Goal: Use online tool/utility: Utilize a website feature to perform a specific function

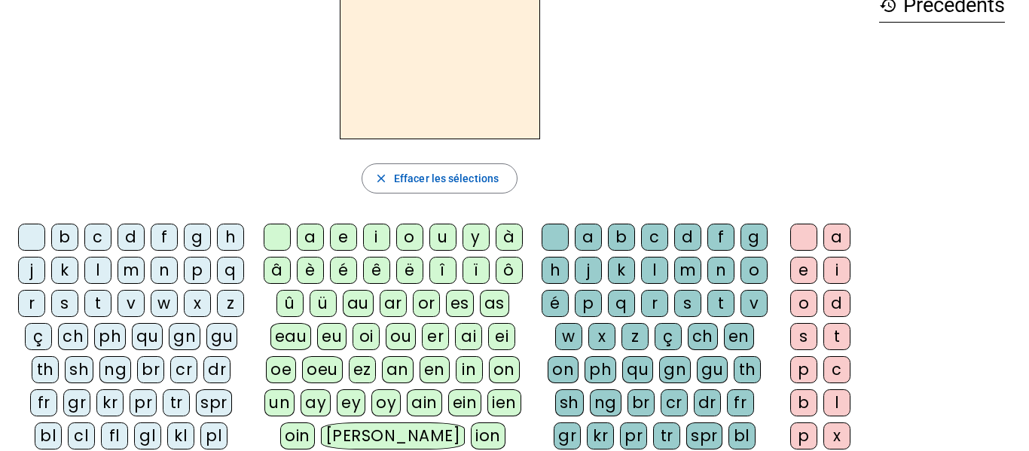
scroll to position [94, 0]
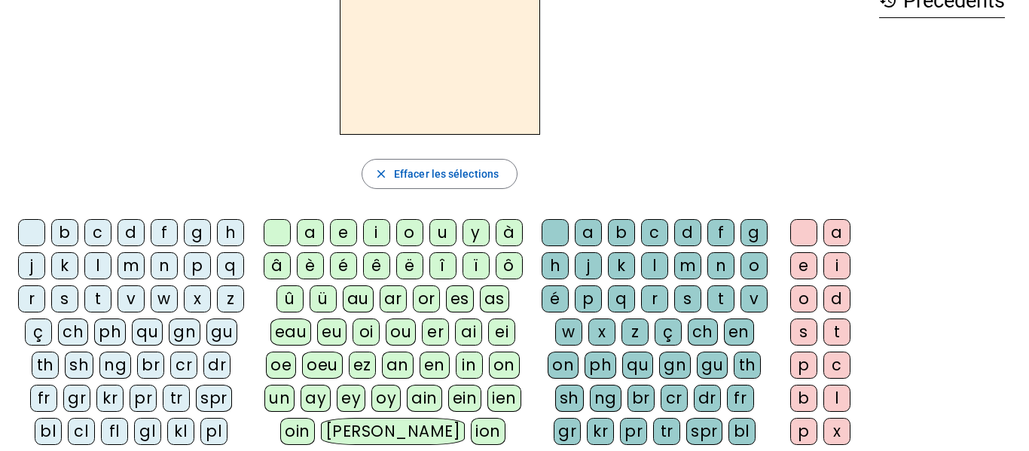
click at [184, 280] on div "p" at bounding box center [197, 265] width 27 height 27
click at [311, 227] on div "a" at bounding box center [310, 232] width 27 height 27
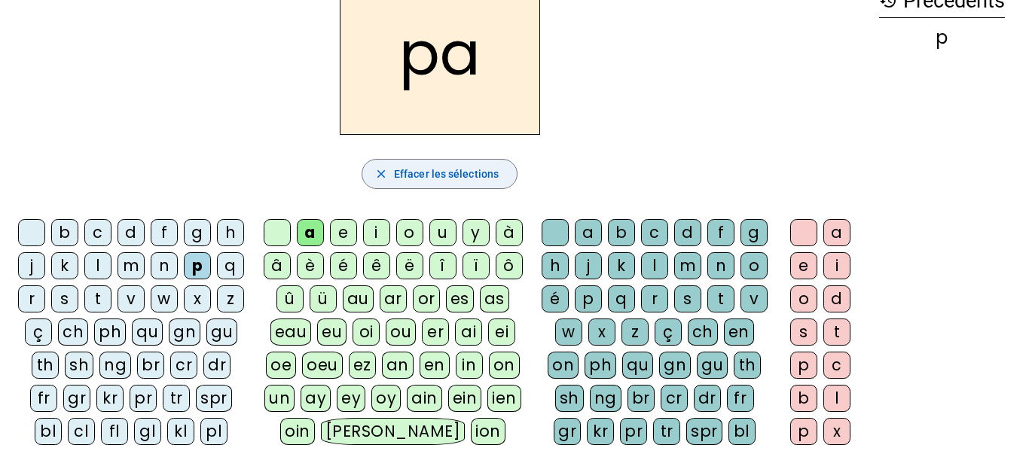
click at [448, 183] on span "button" at bounding box center [439, 174] width 154 height 36
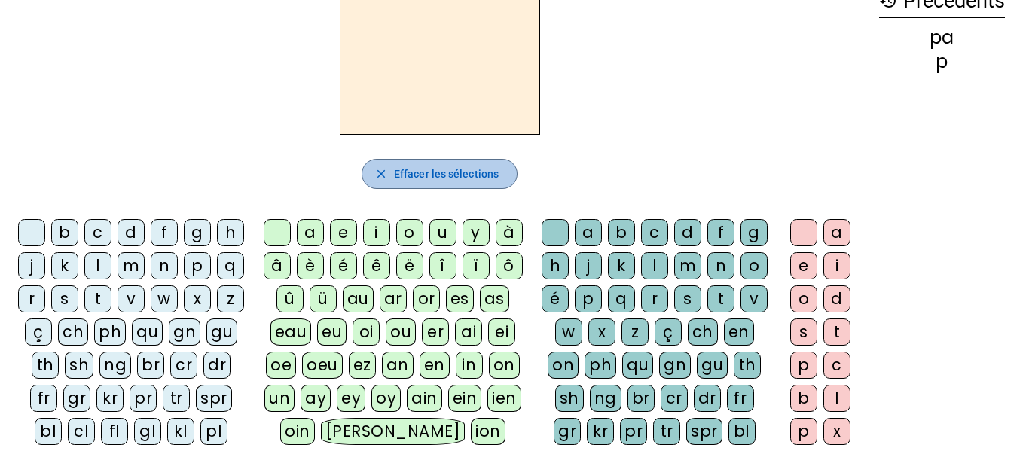
click at [448, 183] on span "button" at bounding box center [439, 174] width 154 height 36
click at [184, 280] on div "p" at bounding box center [197, 265] width 27 height 27
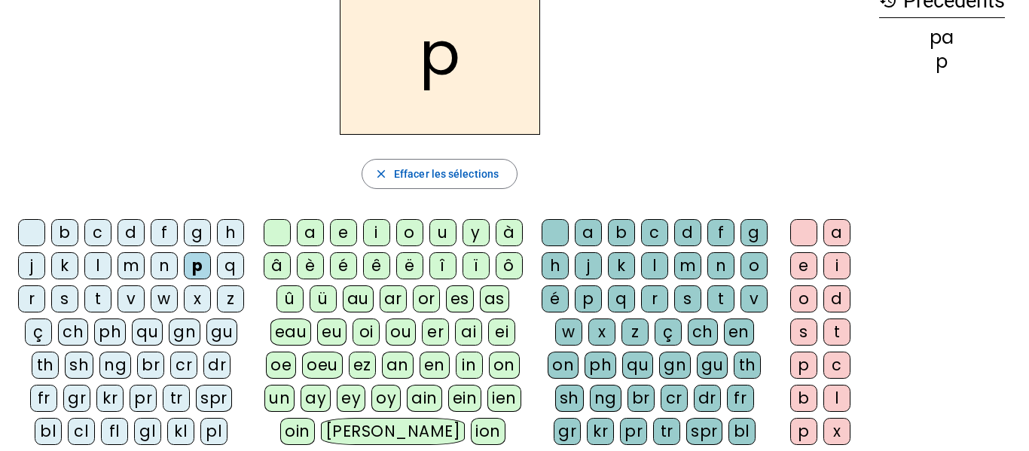
click at [394, 301] on div "ar" at bounding box center [393, 299] width 27 height 27
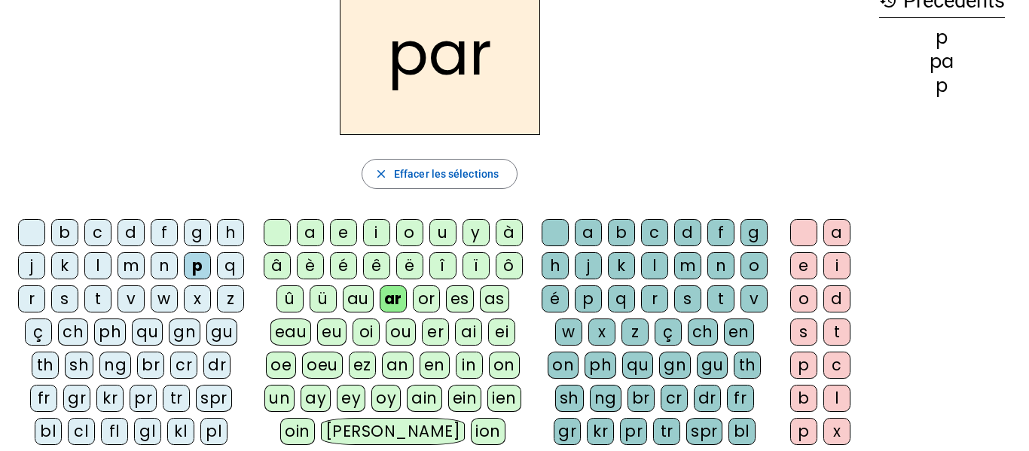
click at [668, 265] on div "l" at bounding box center [654, 265] width 27 height 27
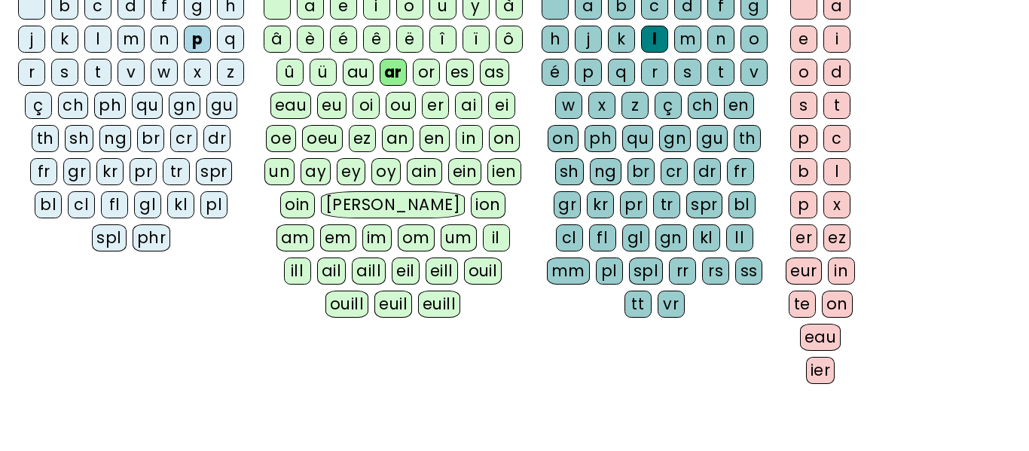
scroll to position [301, 0]
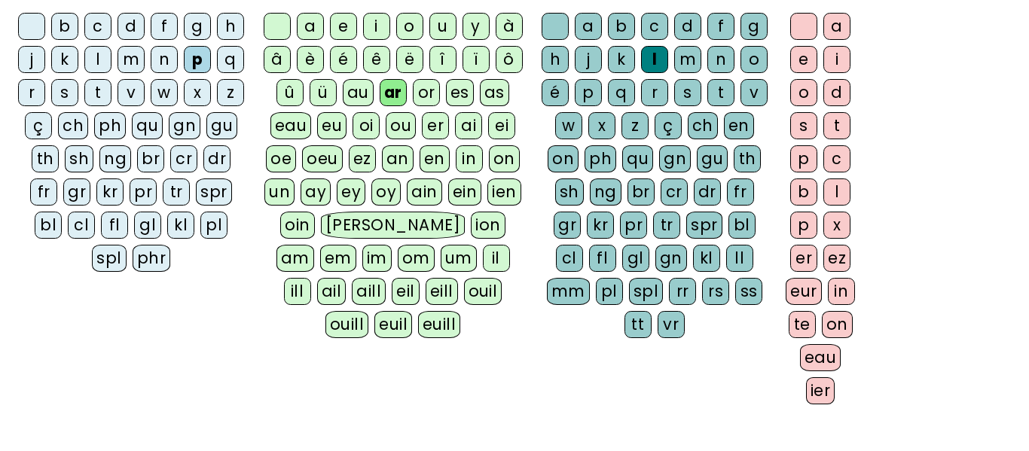
click at [835, 267] on div "ez" at bounding box center [836, 258] width 27 height 27
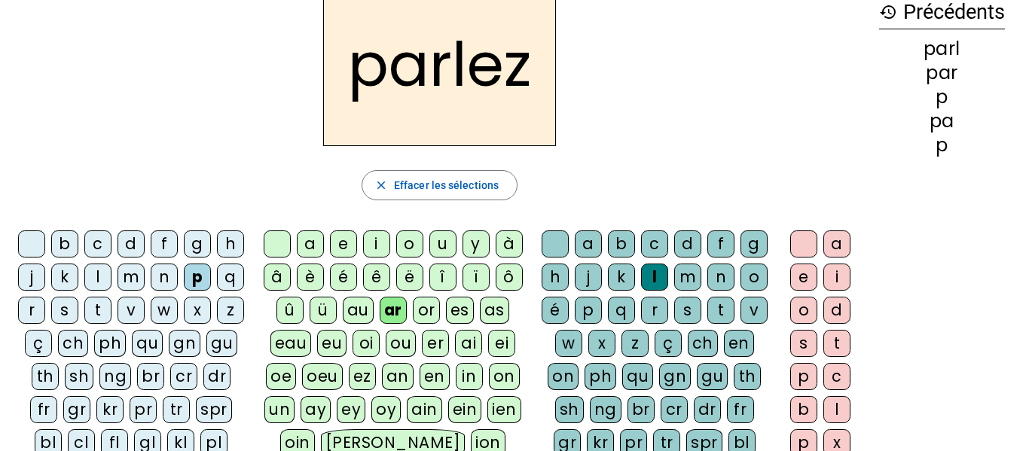
scroll to position [82, 0]
click at [430, 190] on span "Effacer les sélections" at bounding box center [446, 186] width 105 height 18
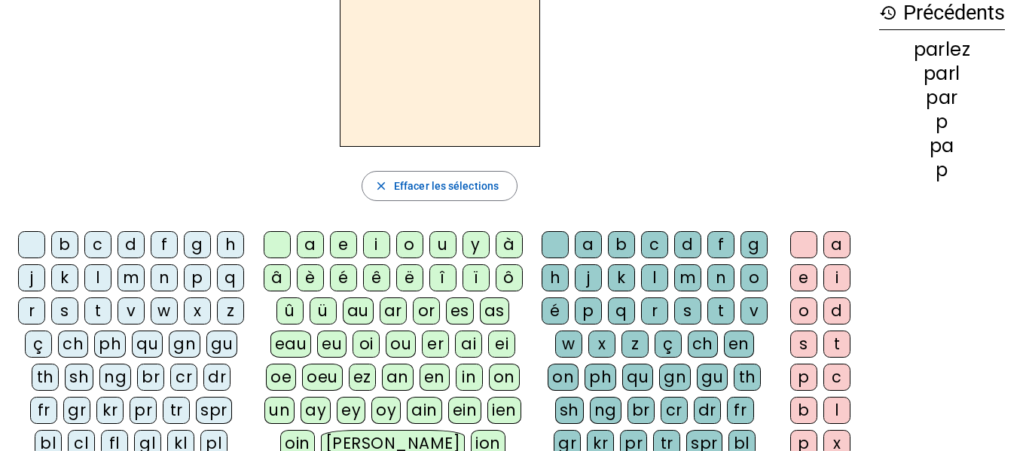
click at [184, 292] on div "p" at bounding box center [197, 277] width 27 height 27
click at [384, 314] on div "ar" at bounding box center [393, 311] width 27 height 27
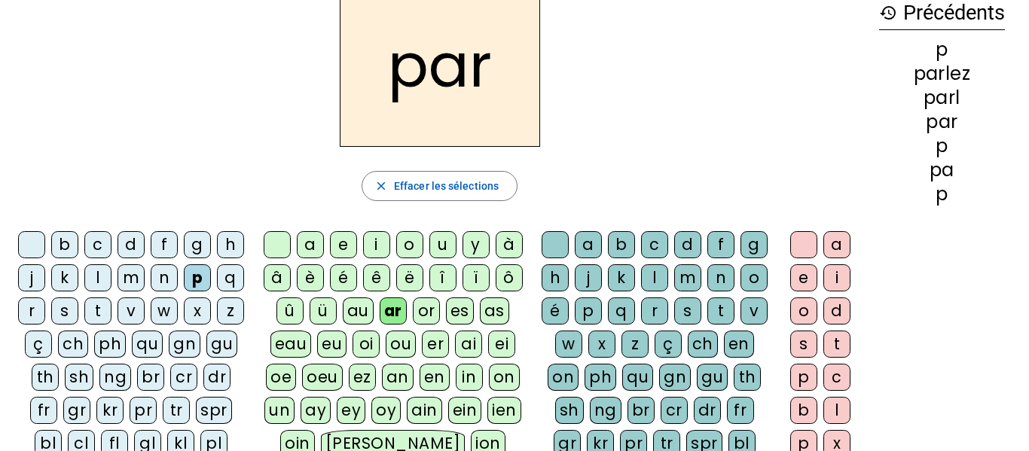
click at [707, 325] on div "t" at bounding box center [720, 311] width 27 height 27
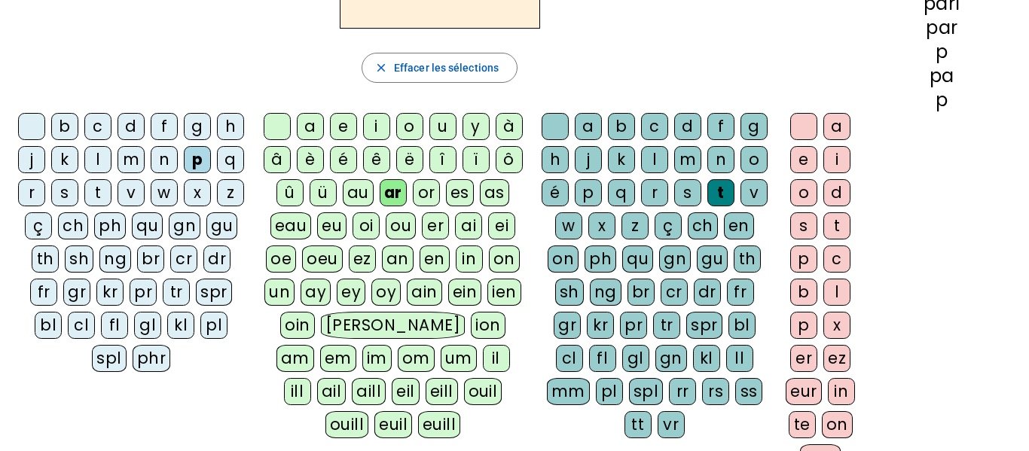
scroll to position [203, 0]
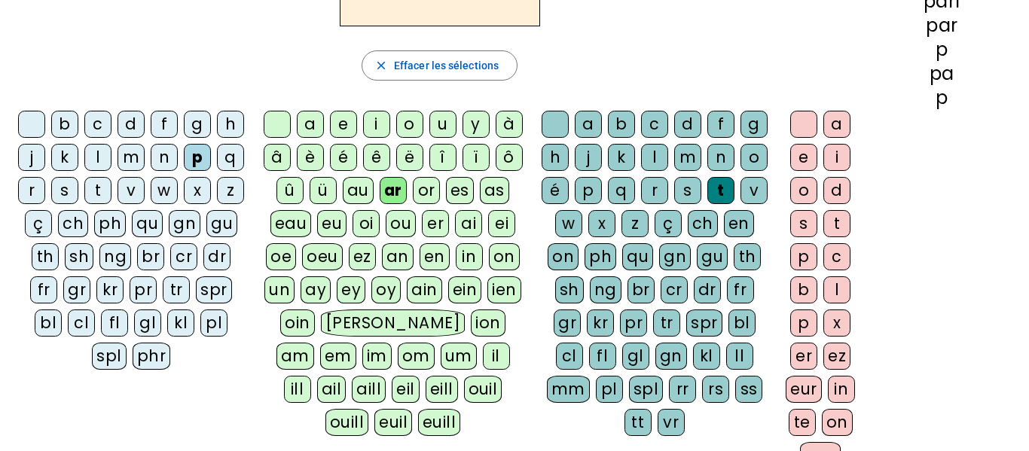
click at [836, 350] on div "ez" at bounding box center [836, 356] width 27 height 27
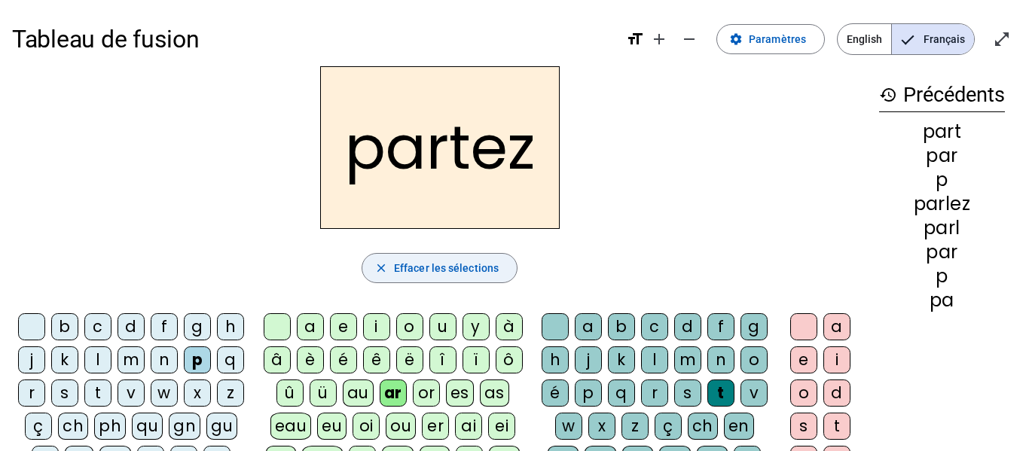
click at [445, 261] on span "Effacer les sélections" at bounding box center [446, 268] width 105 height 18
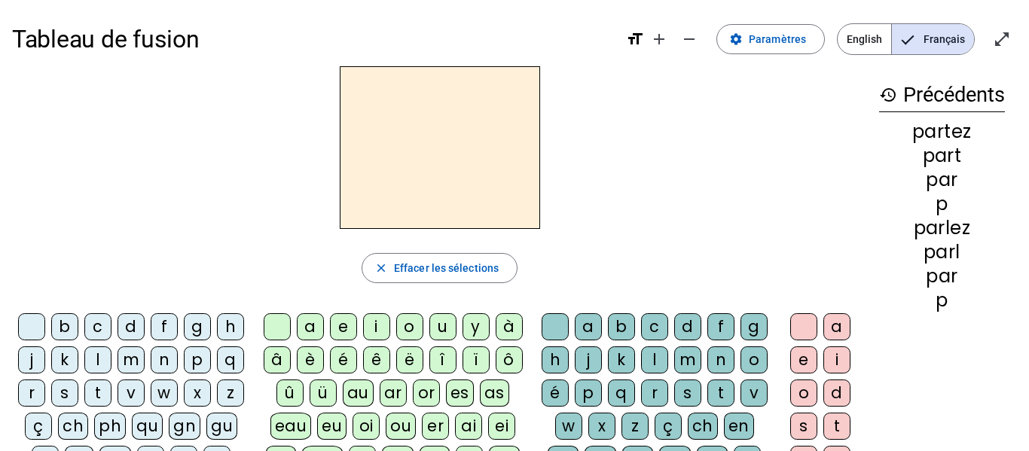
click at [184, 374] on div "p" at bounding box center [197, 360] width 27 height 27
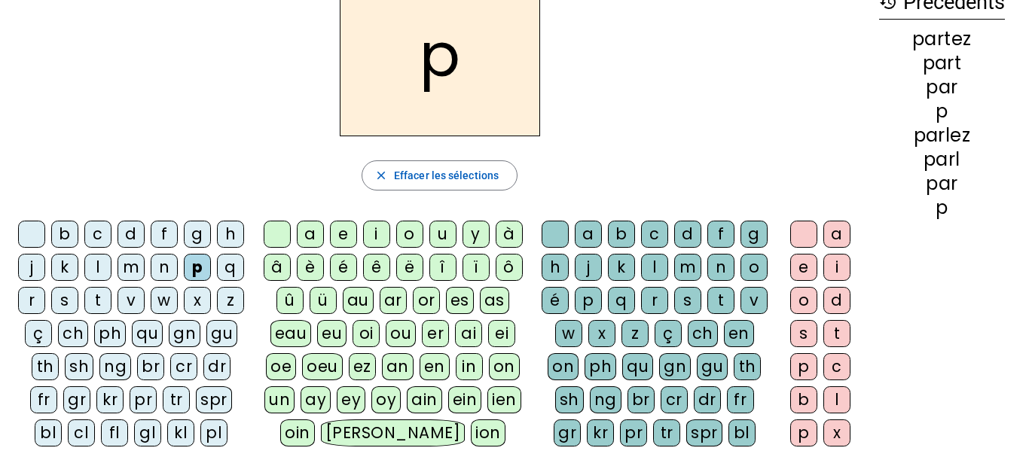
scroll to position [94, 0]
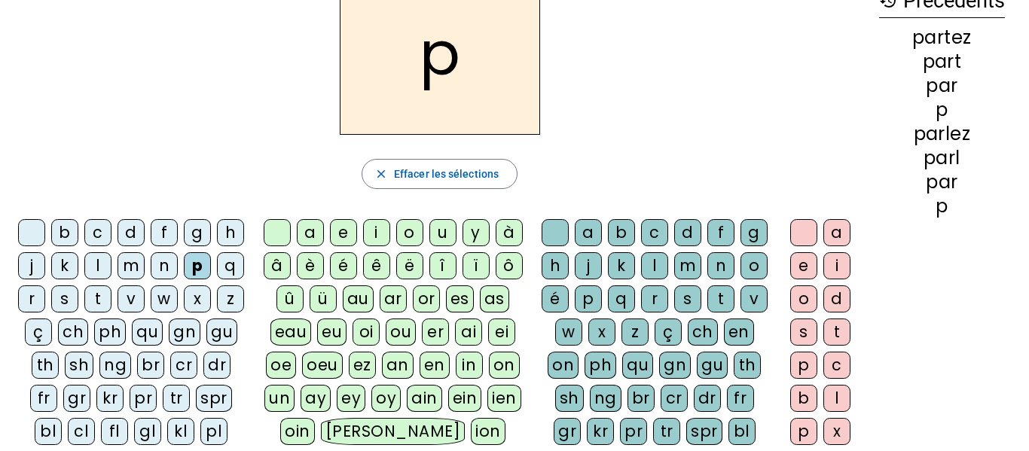
click at [411, 233] on div "o" at bounding box center [409, 232] width 27 height 27
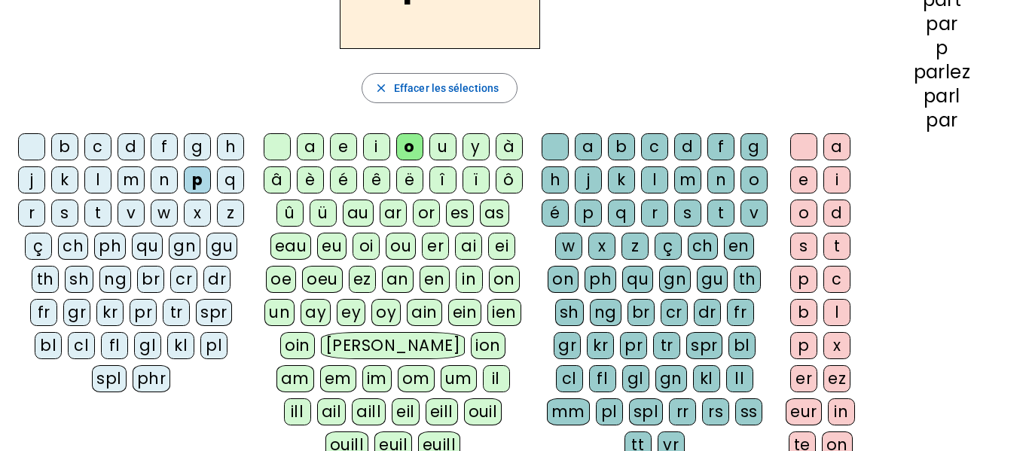
scroll to position [181, 0]
click at [668, 222] on div "r" at bounding box center [654, 212] width 27 height 27
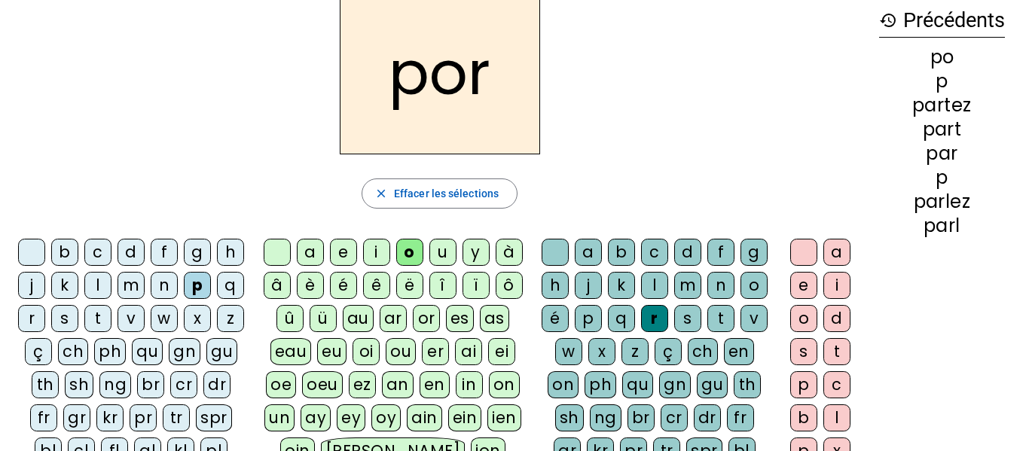
scroll to position [70, 0]
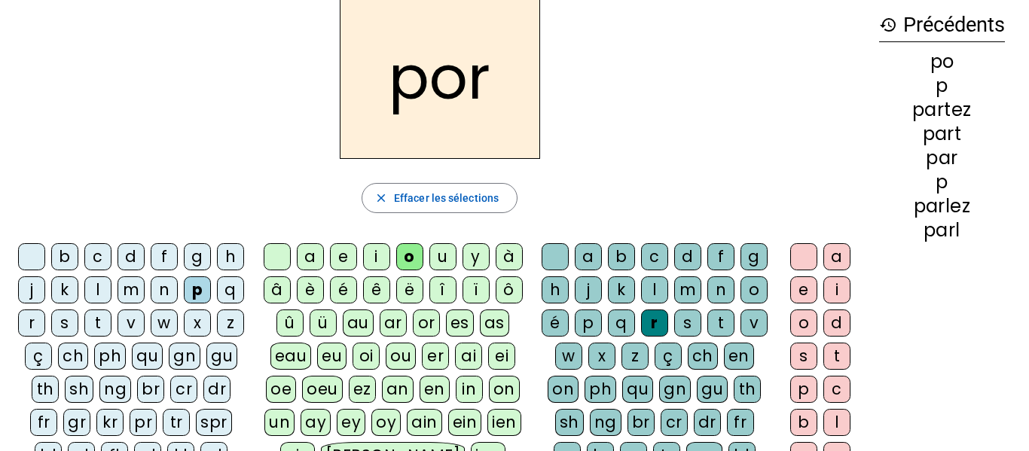
click at [707, 337] on div "t" at bounding box center [720, 323] width 27 height 27
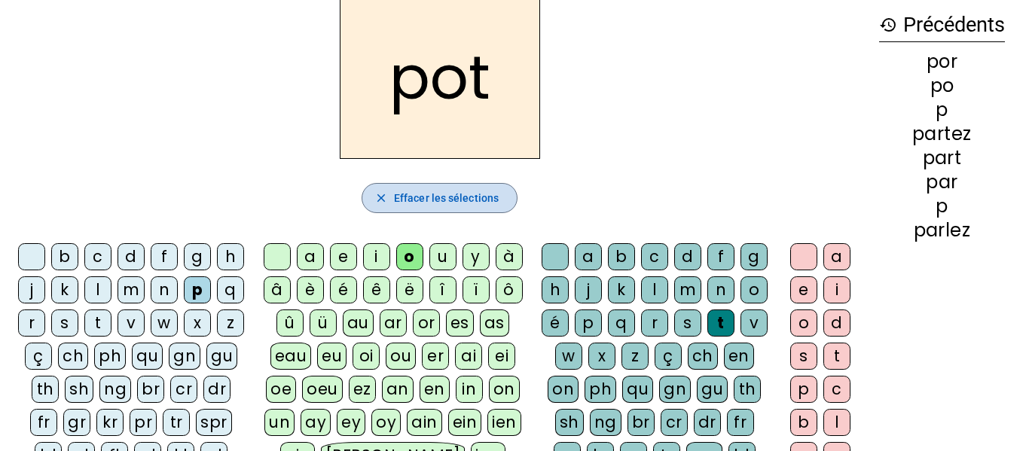
click at [463, 204] on span "Effacer les sélections" at bounding box center [446, 198] width 105 height 18
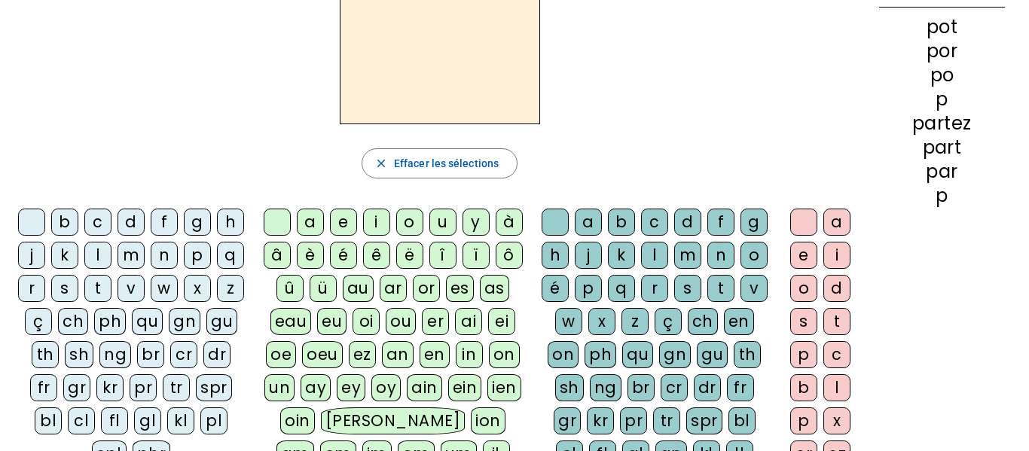
scroll to position [109, 0]
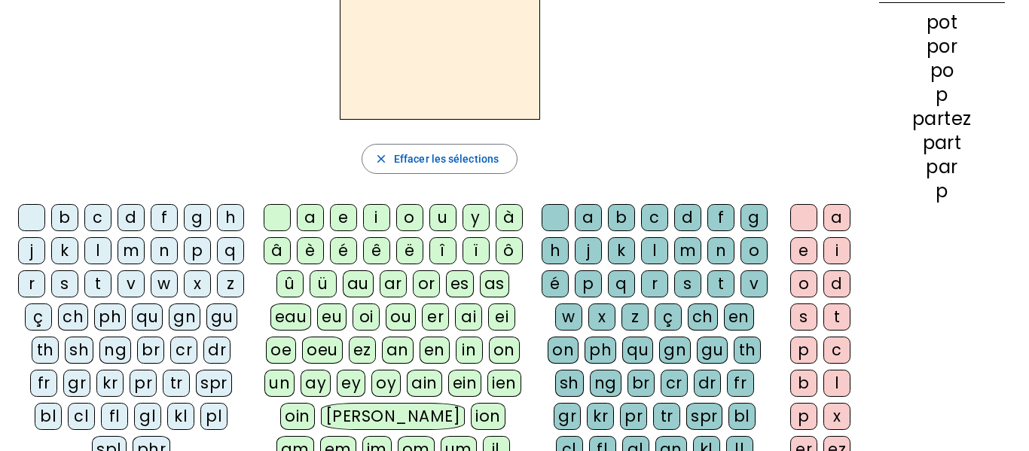
click at [184, 264] on div "p" at bounding box center [197, 250] width 27 height 27
click at [433, 289] on div "or" at bounding box center [426, 283] width 27 height 27
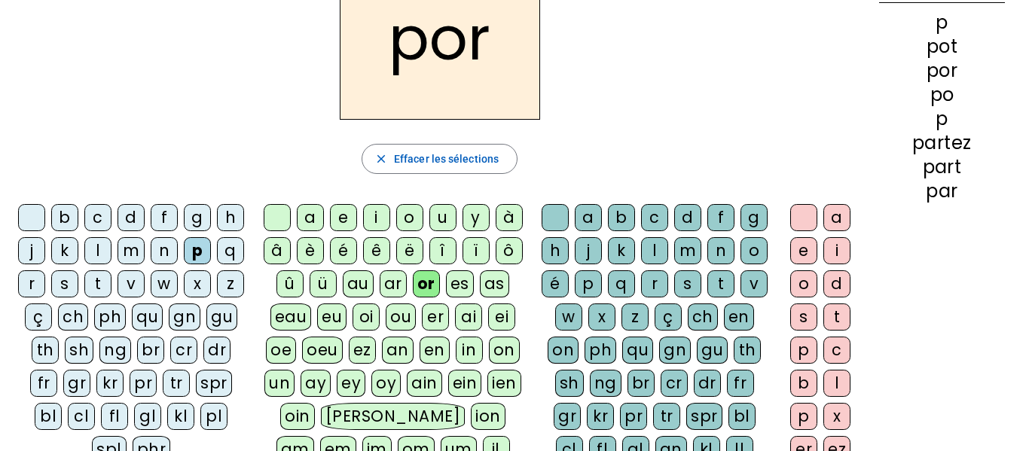
click at [707, 298] on div "t" at bounding box center [720, 283] width 27 height 27
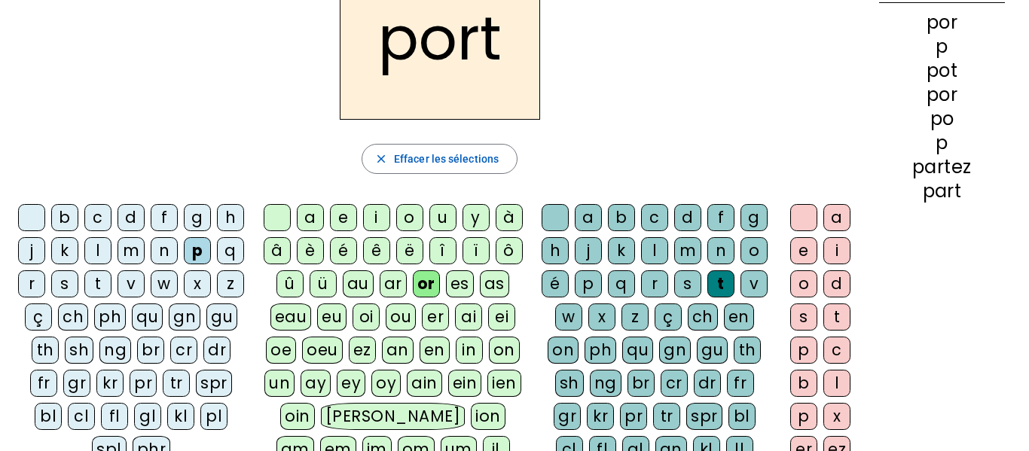
click at [831, 451] on div "ez" at bounding box center [836, 449] width 27 height 27
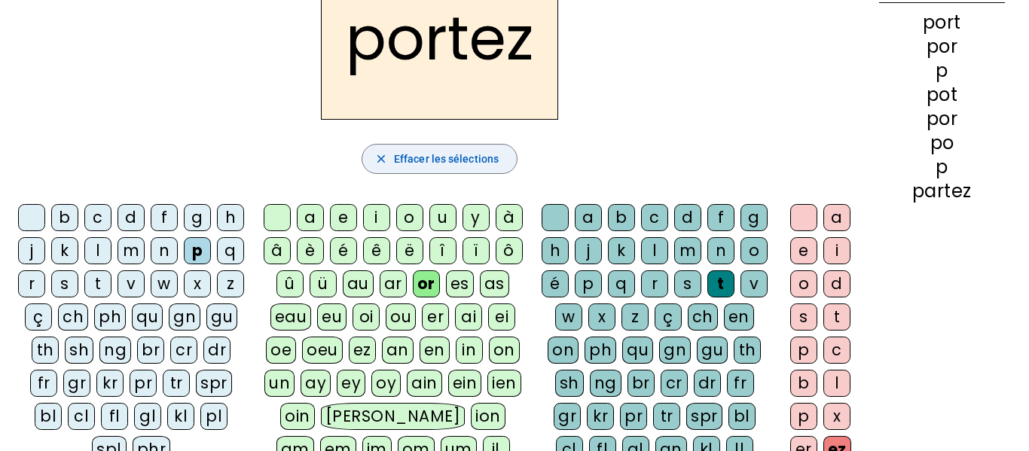
click at [484, 157] on span "Effacer les sélections" at bounding box center [446, 159] width 105 height 18
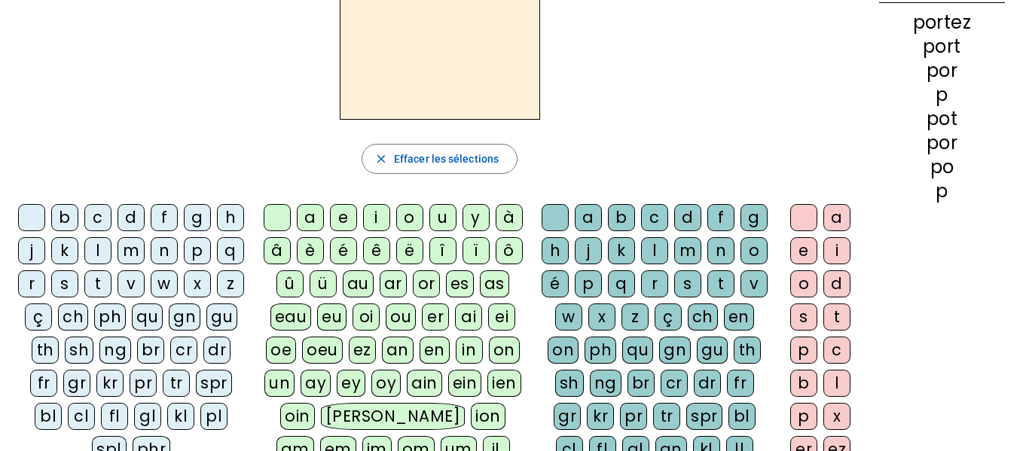
click at [78, 283] on div "s" at bounding box center [64, 283] width 27 height 27
click at [423, 281] on div "or" at bounding box center [426, 283] width 27 height 27
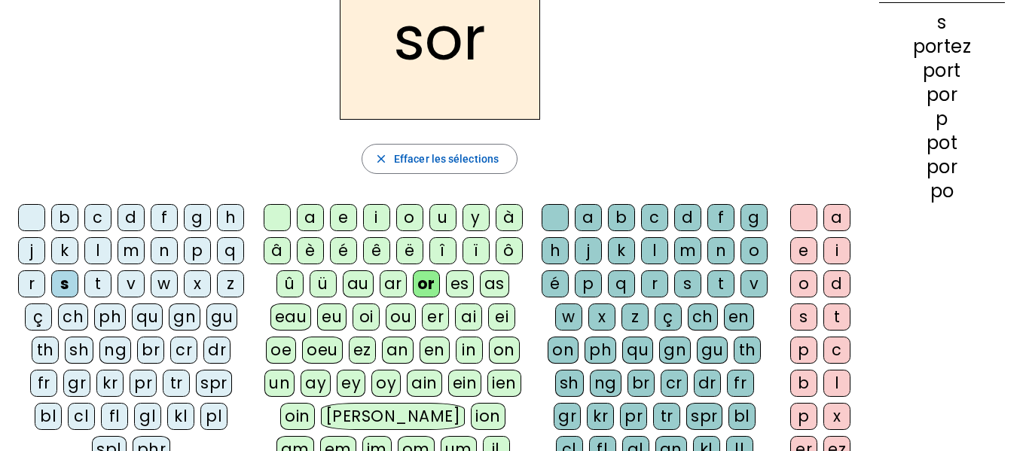
click at [707, 298] on div "t" at bounding box center [720, 283] width 27 height 27
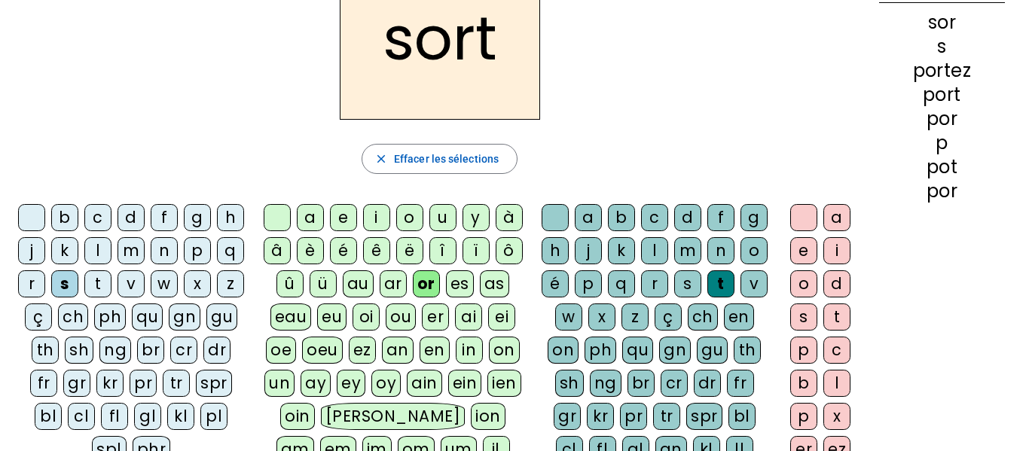
click at [834, 449] on div "ez" at bounding box center [836, 449] width 27 height 27
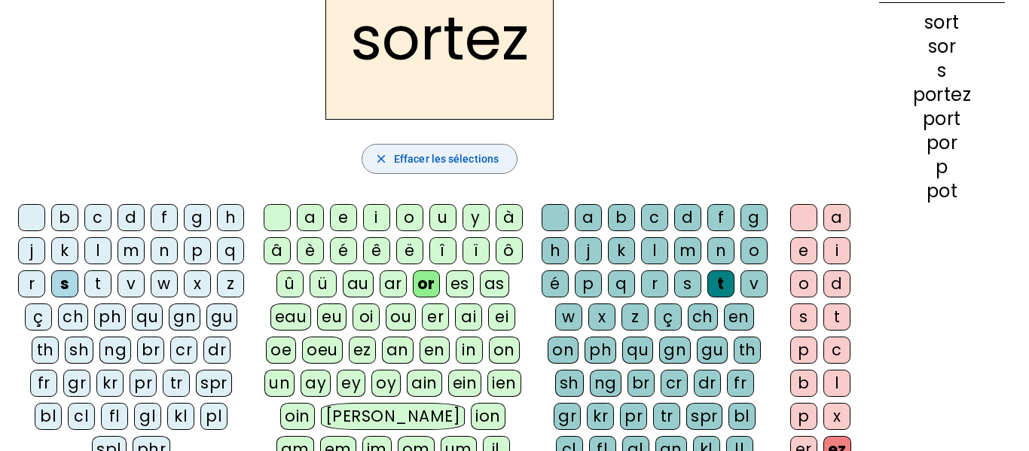
click at [476, 148] on span "button" at bounding box center [439, 159] width 154 height 36
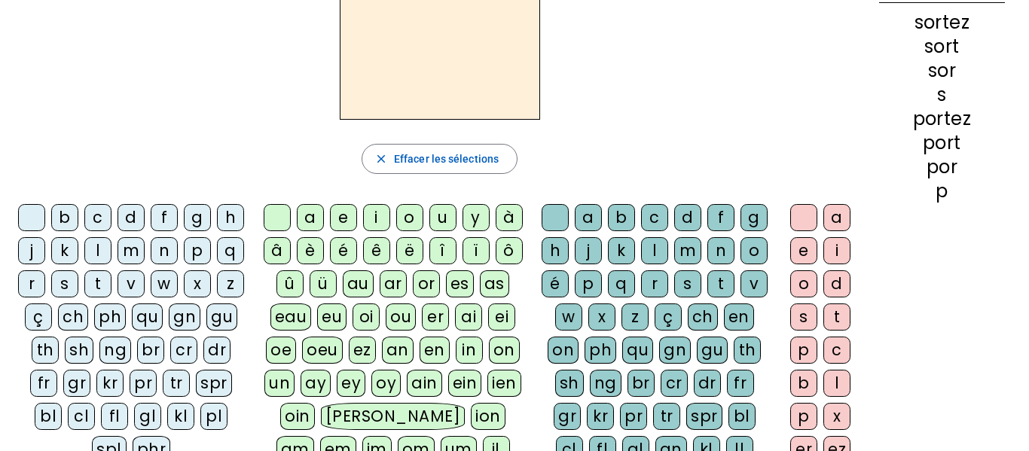
click at [78, 289] on div "s" at bounding box center [64, 283] width 27 height 27
click at [423, 290] on div "or" at bounding box center [426, 283] width 27 height 27
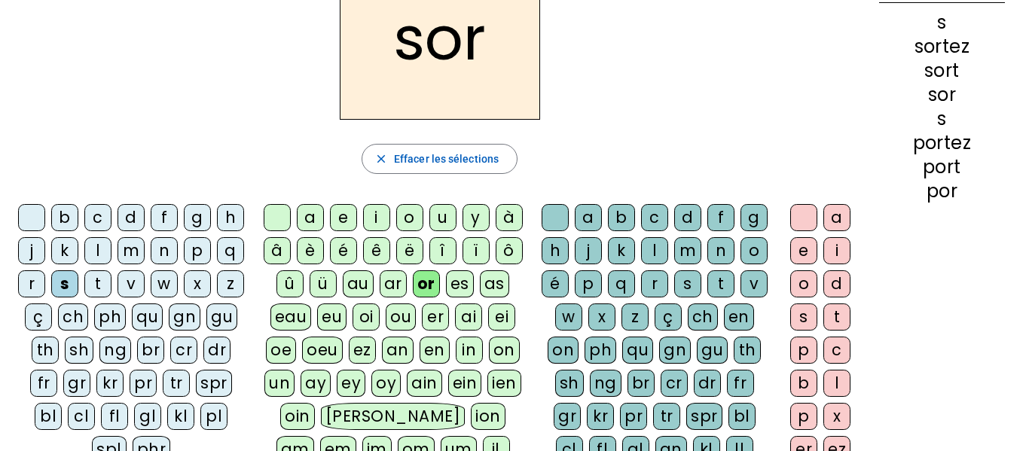
click at [707, 298] on div "t" at bounding box center [720, 283] width 27 height 27
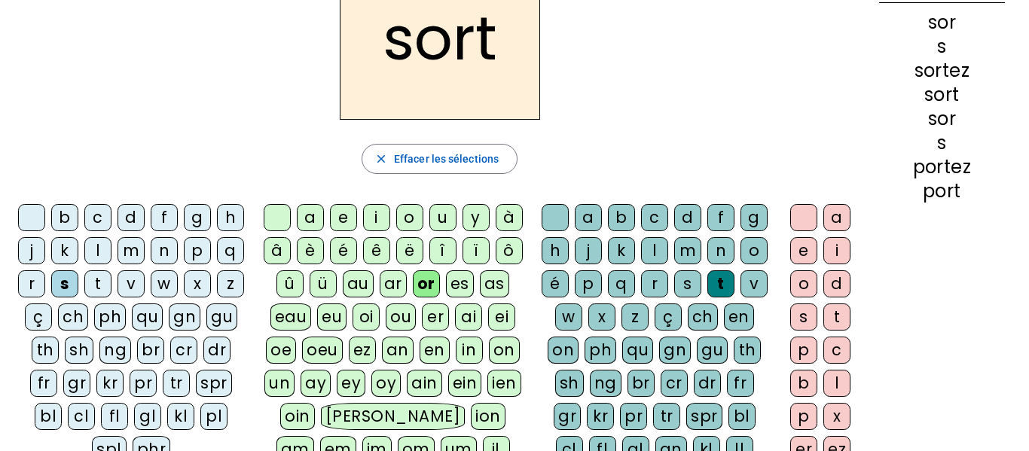
click at [792, 245] on div "e" at bounding box center [803, 250] width 27 height 27
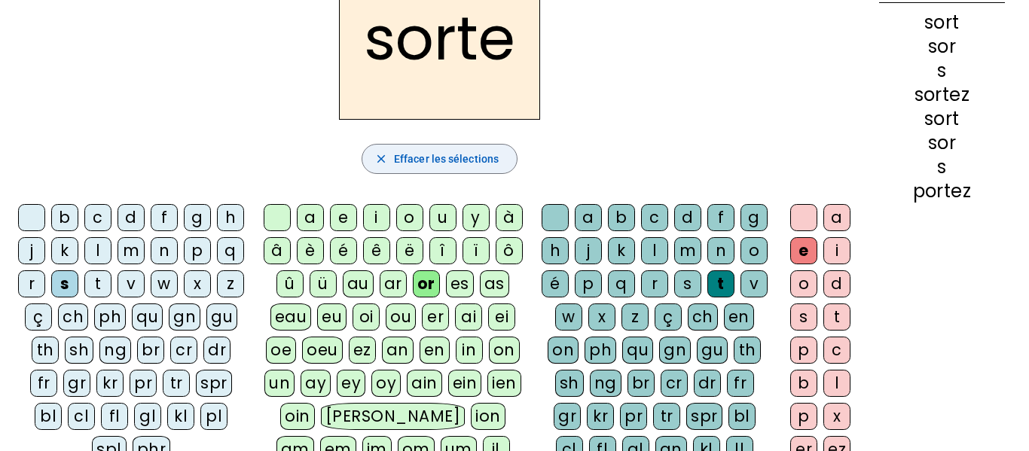
click at [441, 148] on span "button" at bounding box center [439, 159] width 154 height 36
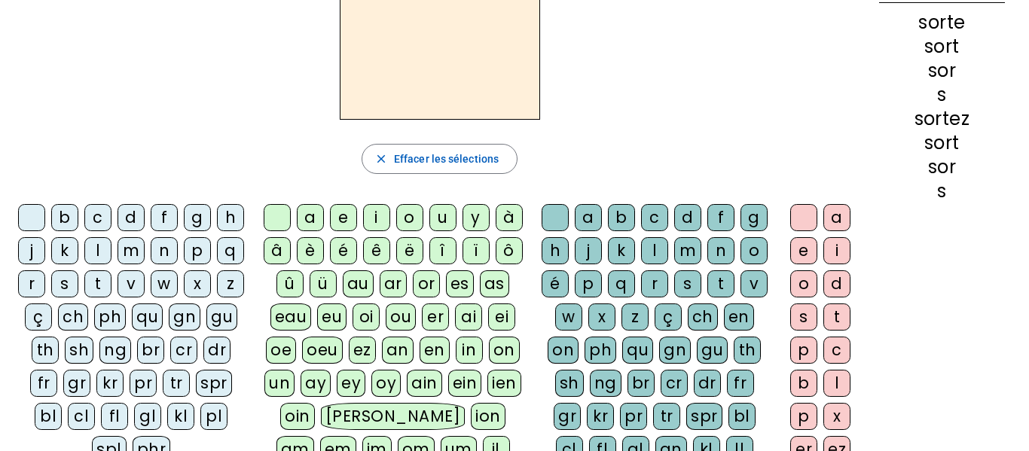
click at [184, 264] on div "p" at bounding box center [197, 250] width 27 height 27
click at [430, 289] on div "or" at bounding box center [426, 283] width 27 height 27
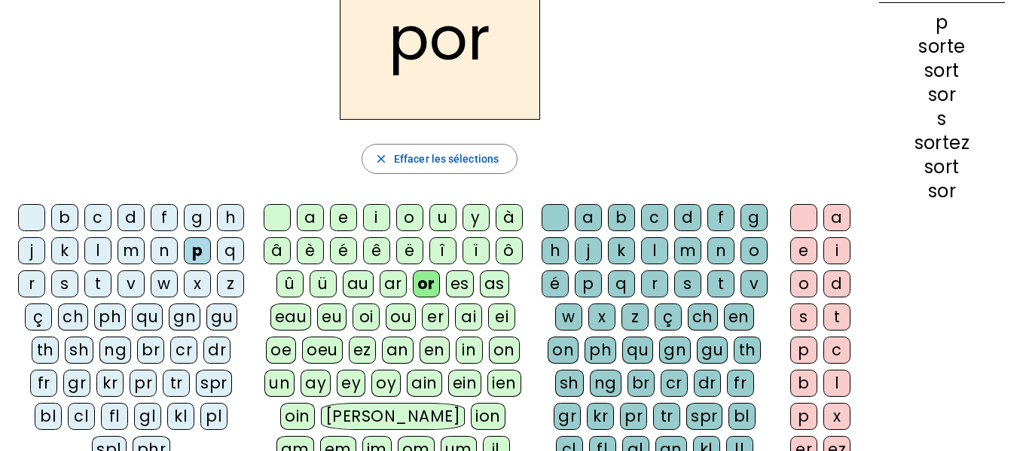
click at [707, 298] on div "t" at bounding box center [720, 283] width 27 height 27
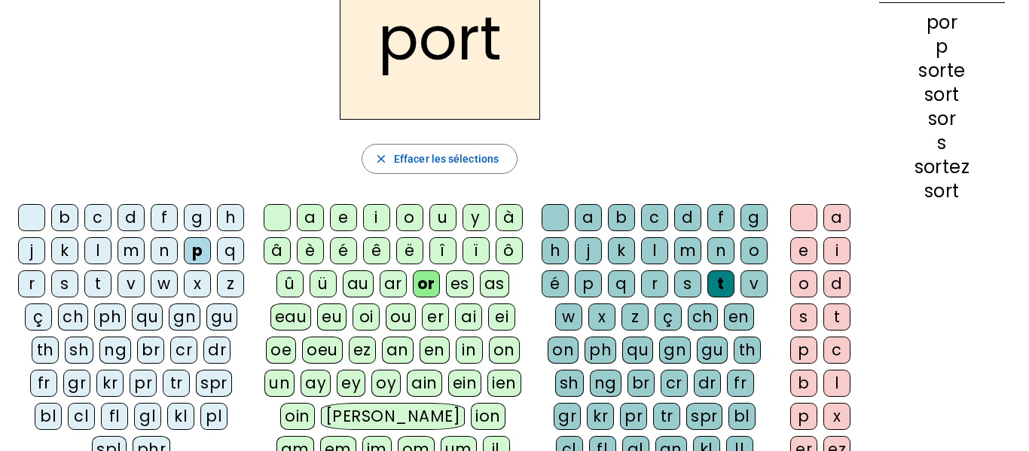
click at [805, 255] on div "e" at bounding box center [803, 250] width 27 height 27
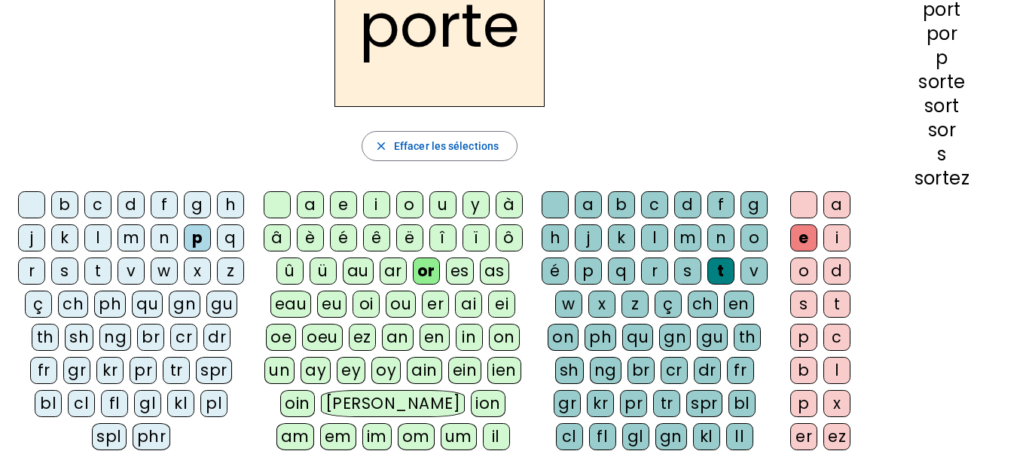
scroll to position [110, 0]
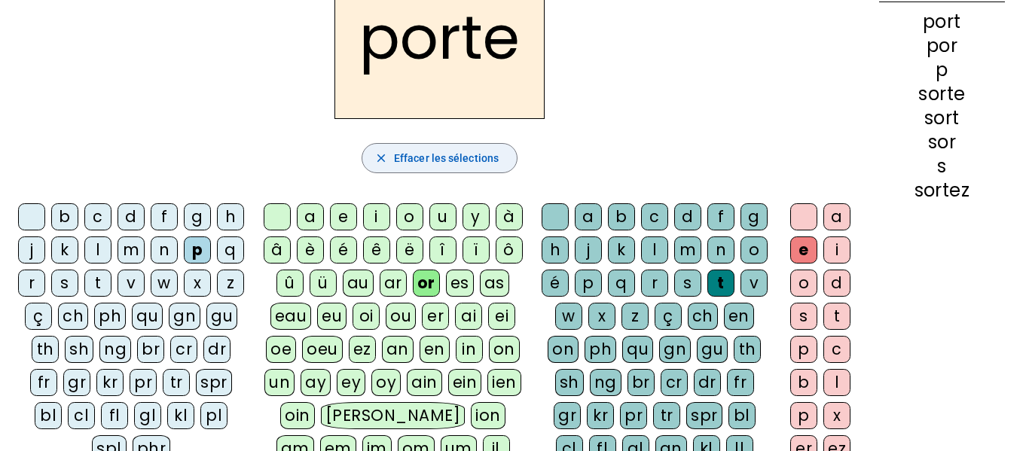
click at [452, 154] on span "Effacer les sélections" at bounding box center [446, 158] width 105 height 18
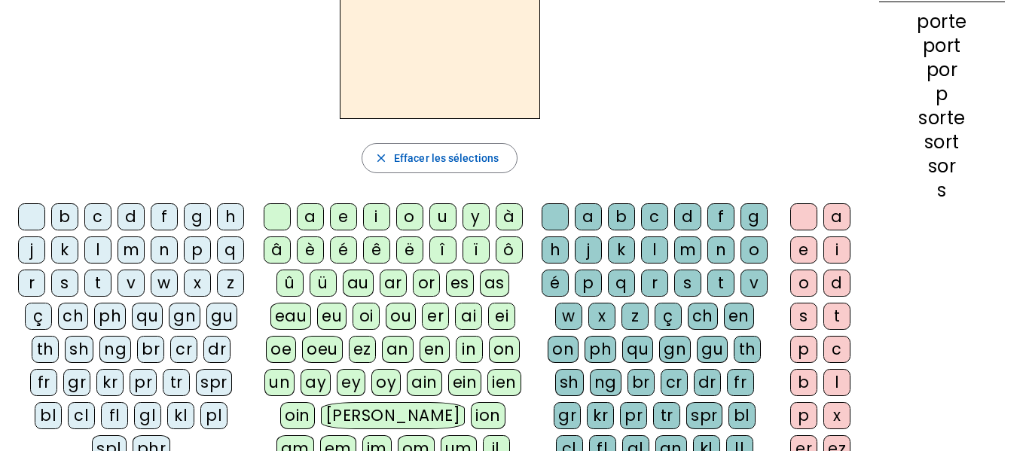
click at [175, 216] on div "f" at bounding box center [164, 216] width 27 height 27
click at [426, 284] on div "or" at bounding box center [426, 283] width 27 height 27
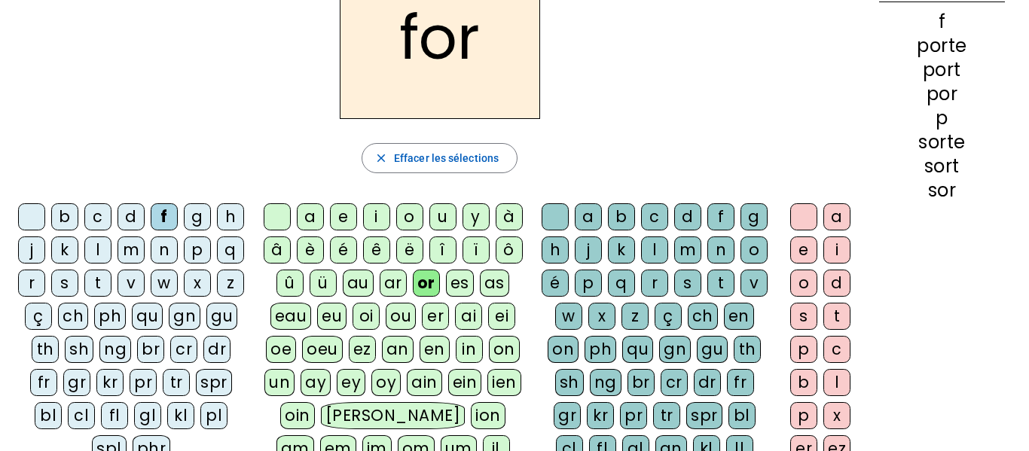
click at [707, 297] on div "t" at bounding box center [720, 283] width 27 height 27
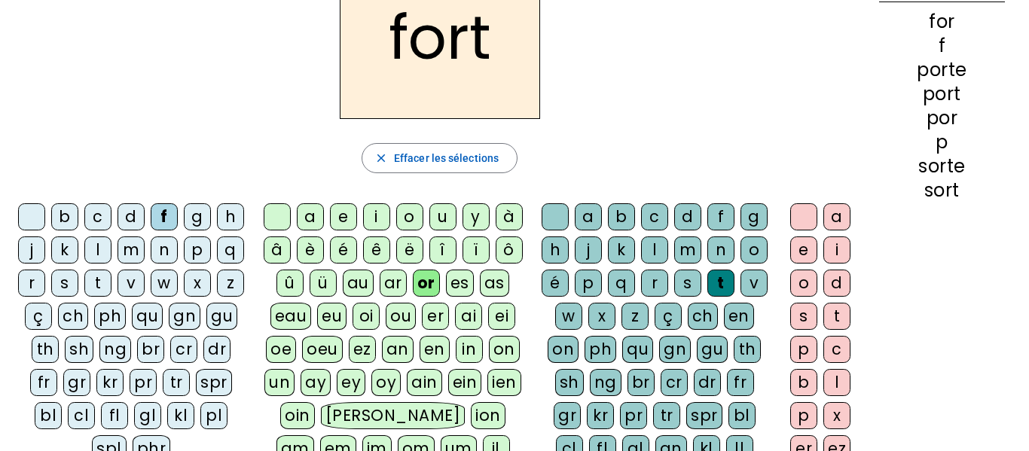
click at [806, 251] on div "e" at bounding box center [803, 250] width 27 height 27
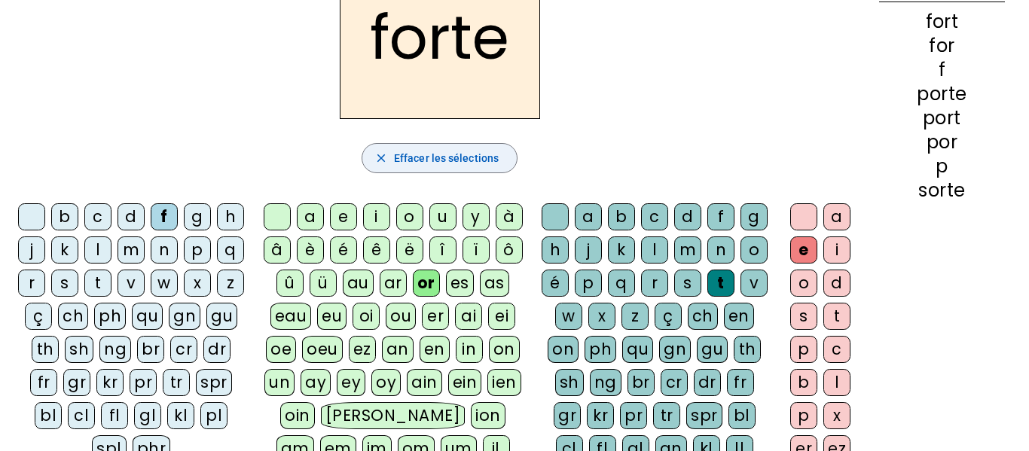
click at [478, 158] on span "Effacer les sélections" at bounding box center [446, 158] width 105 height 18
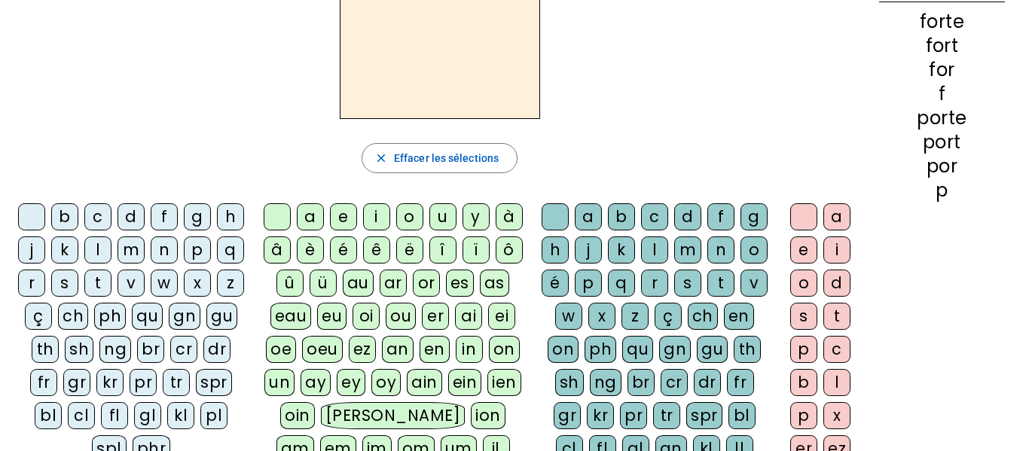
click at [178, 215] on div "f" at bounding box center [164, 216] width 27 height 27
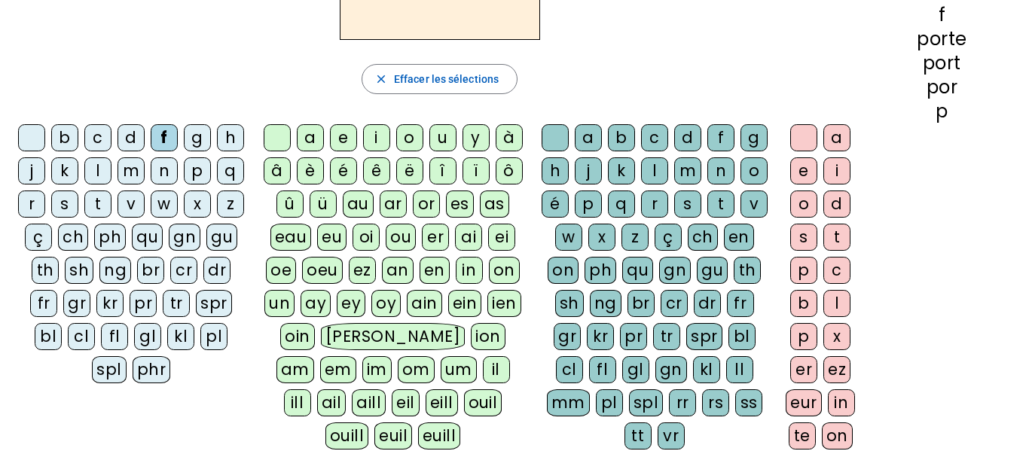
scroll to position [192, 0]
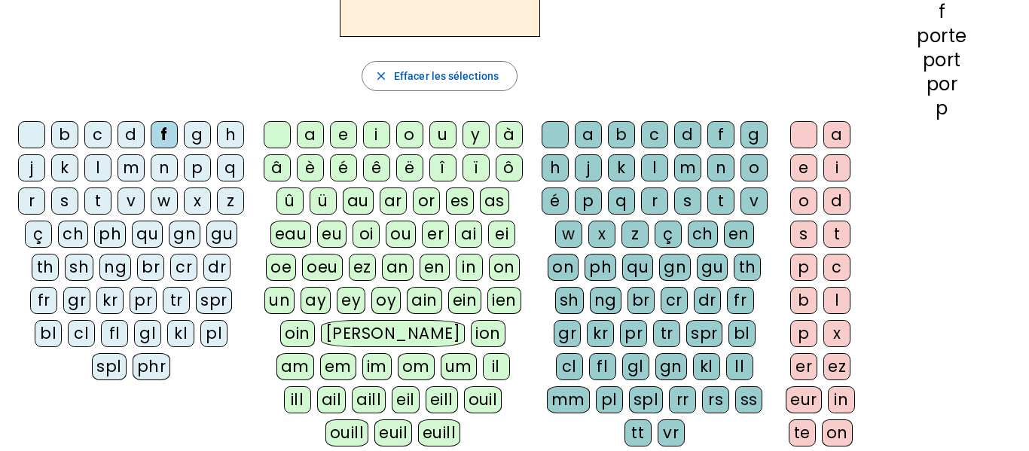
click at [427, 200] on div "or" at bounding box center [426, 201] width 27 height 27
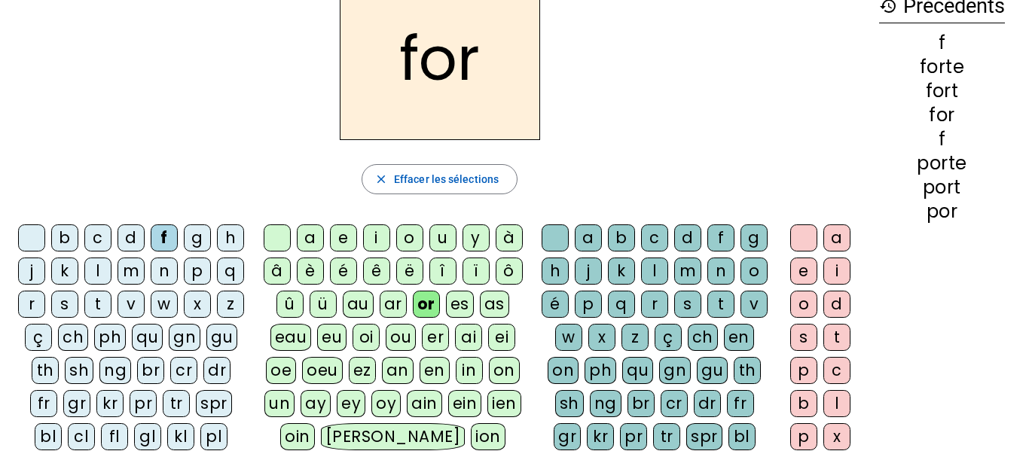
scroll to position [86, 0]
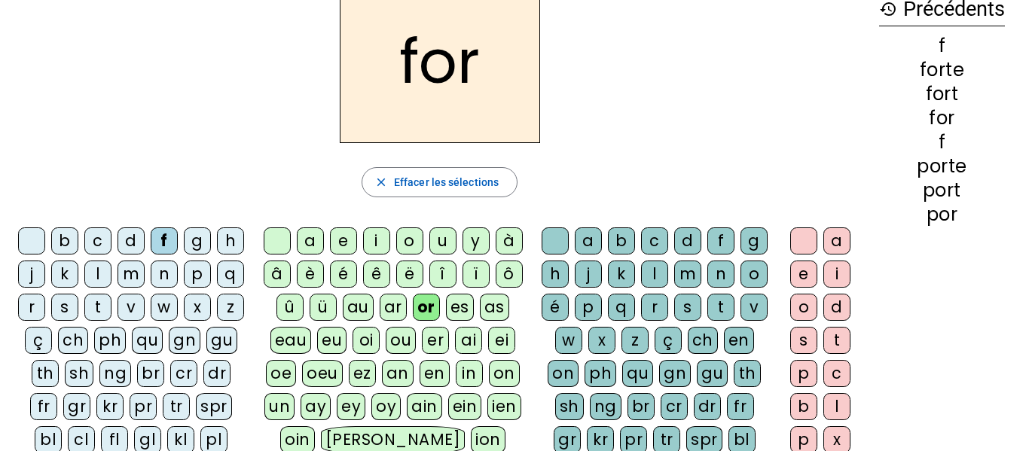
click at [707, 321] on div "t" at bounding box center [720, 307] width 27 height 27
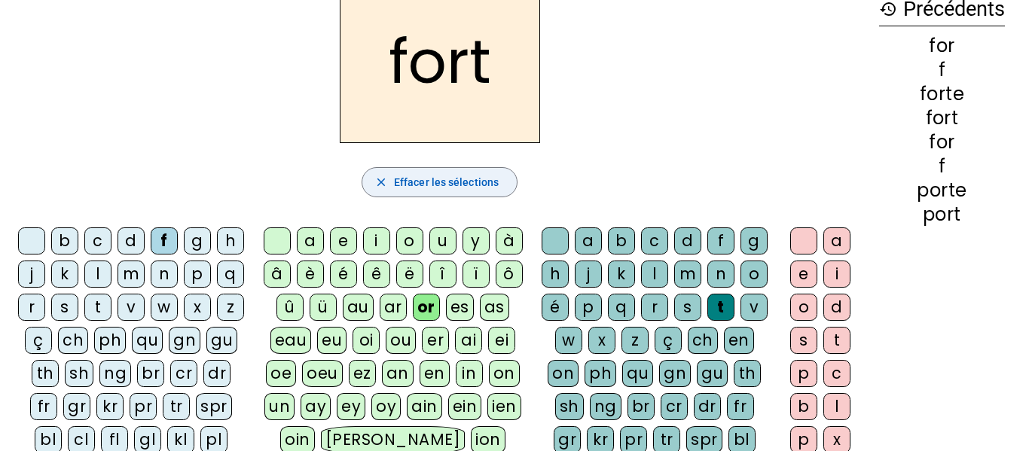
click at [423, 176] on span "Effacer les sélections" at bounding box center [446, 182] width 105 height 18
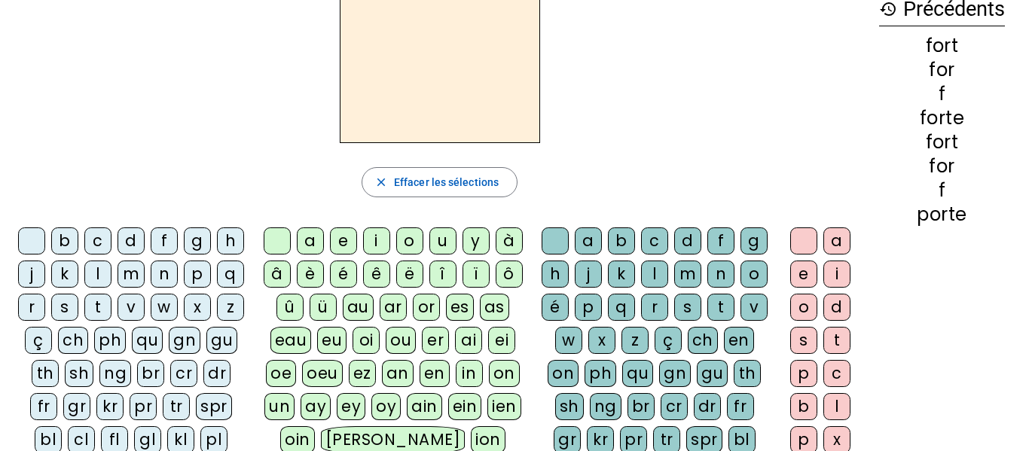
click at [141, 251] on div "d" at bounding box center [131, 241] width 27 height 27
click at [429, 310] on div "or" at bounding box center [426, 307] width 27 height 27
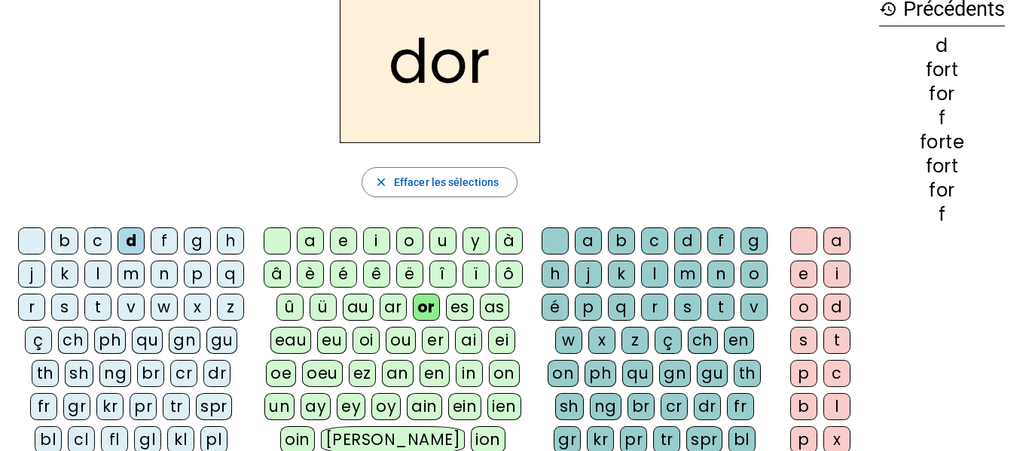
click at [707, 321] on div "t" at bounding box center [720, 307] width 27 height 27
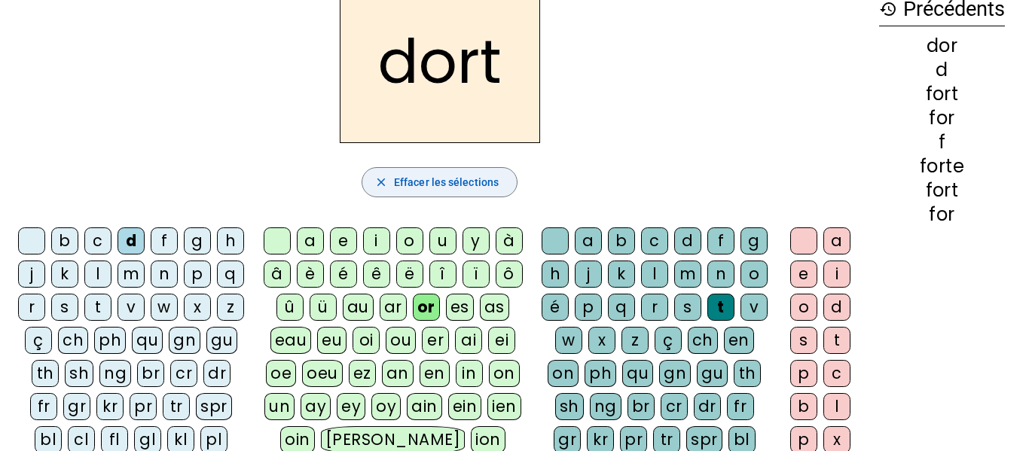
click at [405, 184] on span "Effacer les sélections" at bounding box center [446, 182] width 105 height 18
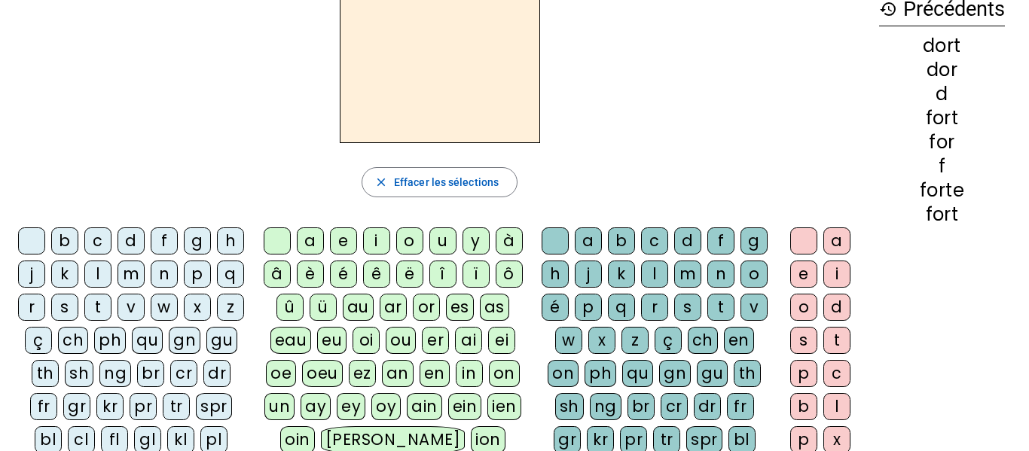
click at [145, 280] on div "m" at bounding box center [131, 274] width 27 height 27
click at [426, 308] on div "or" at bounding box center [426, 307] width 27 height 27
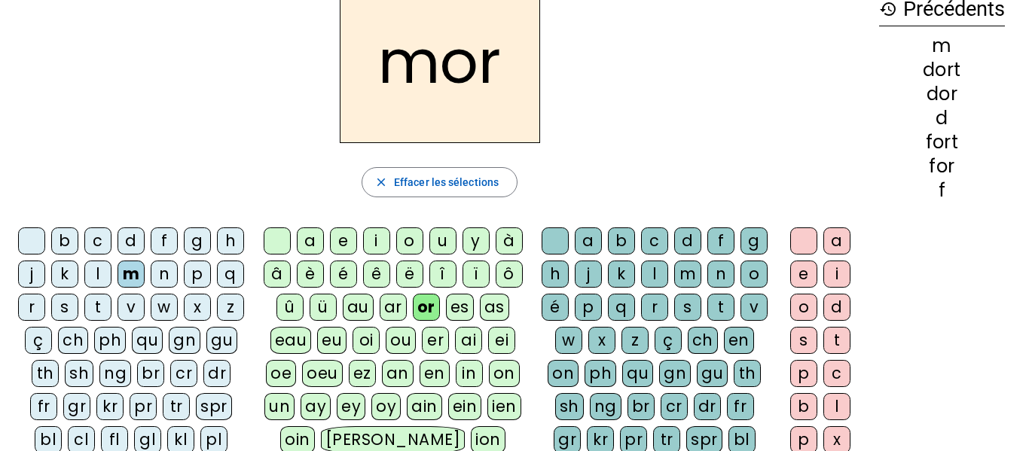
click at [707, 321] on div "t" at bounding box center [720, 307] width 27 height 27
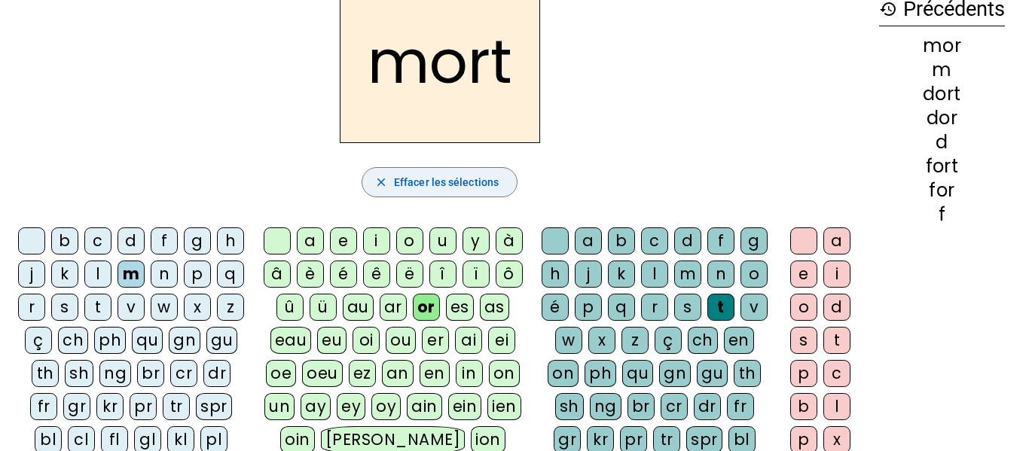
click at [467, 178] on span "Effacer les sélections" at bounding box center [446, 182] width 105 height 18
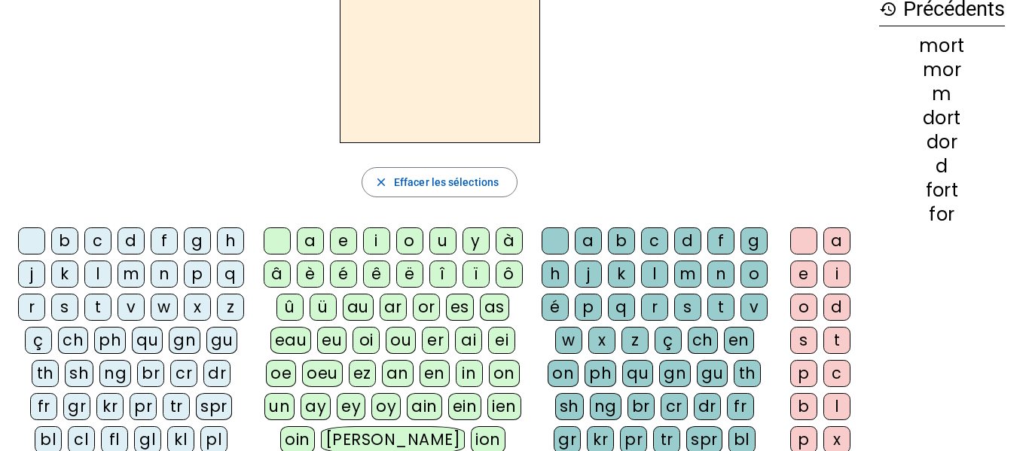
click at [145, 271] on div "m" at bounding box center [131, 274] width 27 height 27
click at [423, 312] on div "or" at bounding box center [426, 307] width 27 height 27
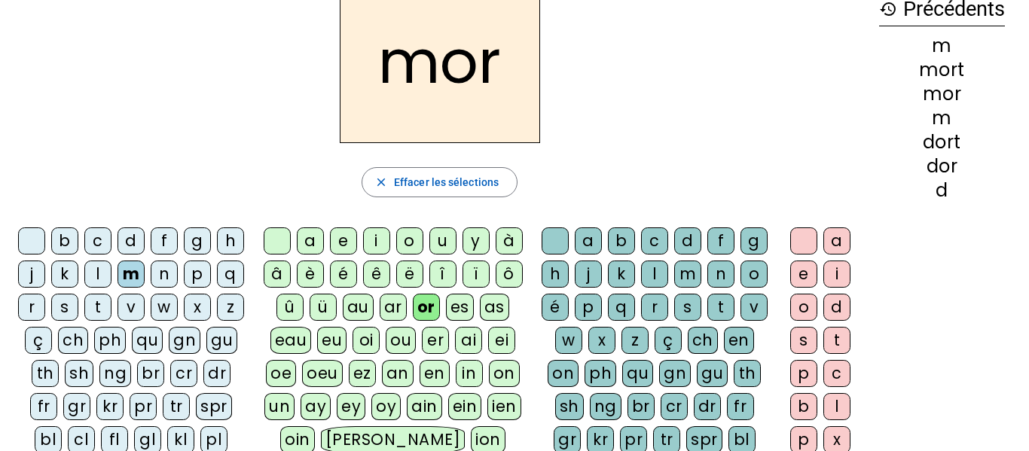
click at [707, 321] on div "t" at bounding box center [720, 307] width 27 height 27
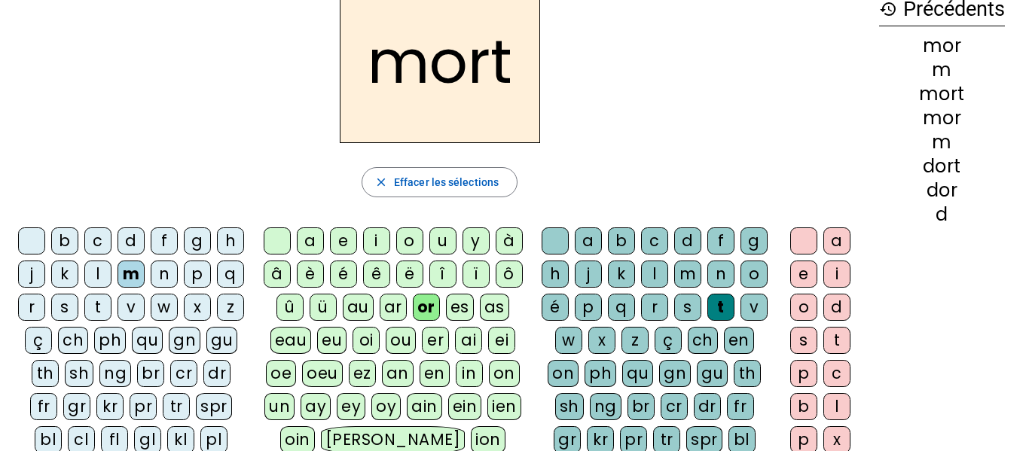
click at [800, 280] on div "e" at bounding box center [803, 274] width 27 height 27
